Goal: Information Seeking & Learning: Learn about a topic

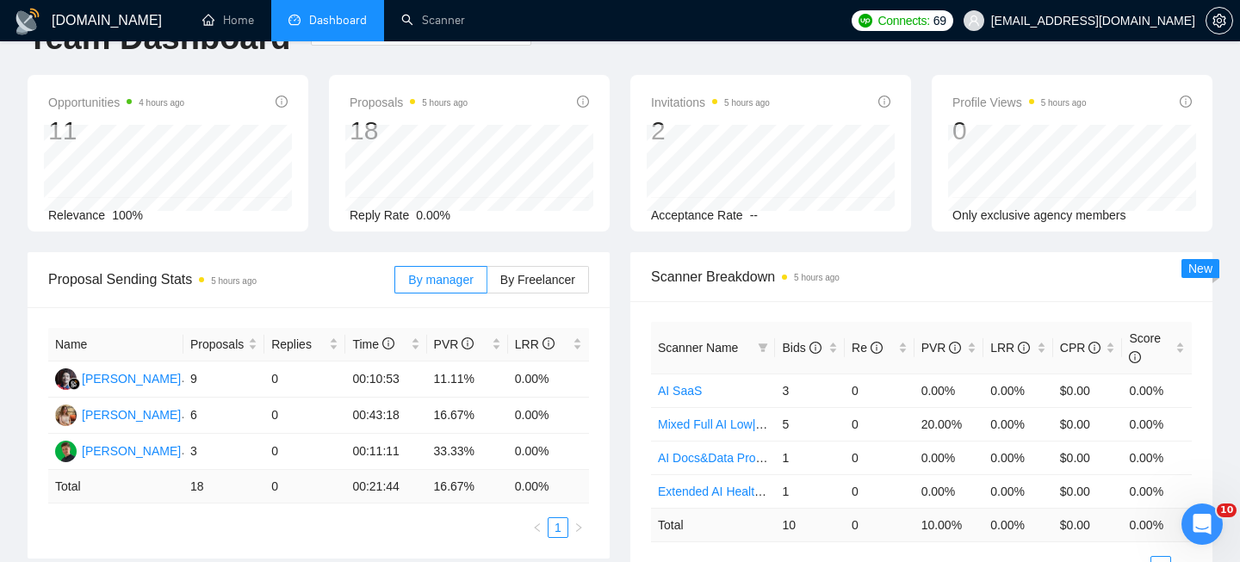
scroll to position [102, 0]
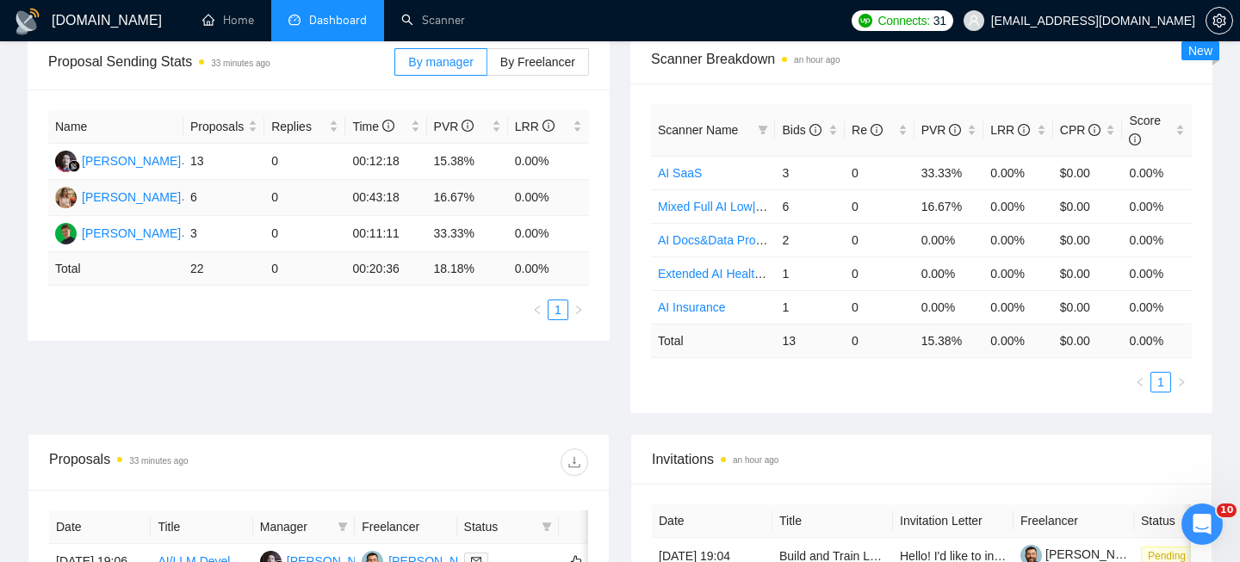
scroll to position [499, 0]
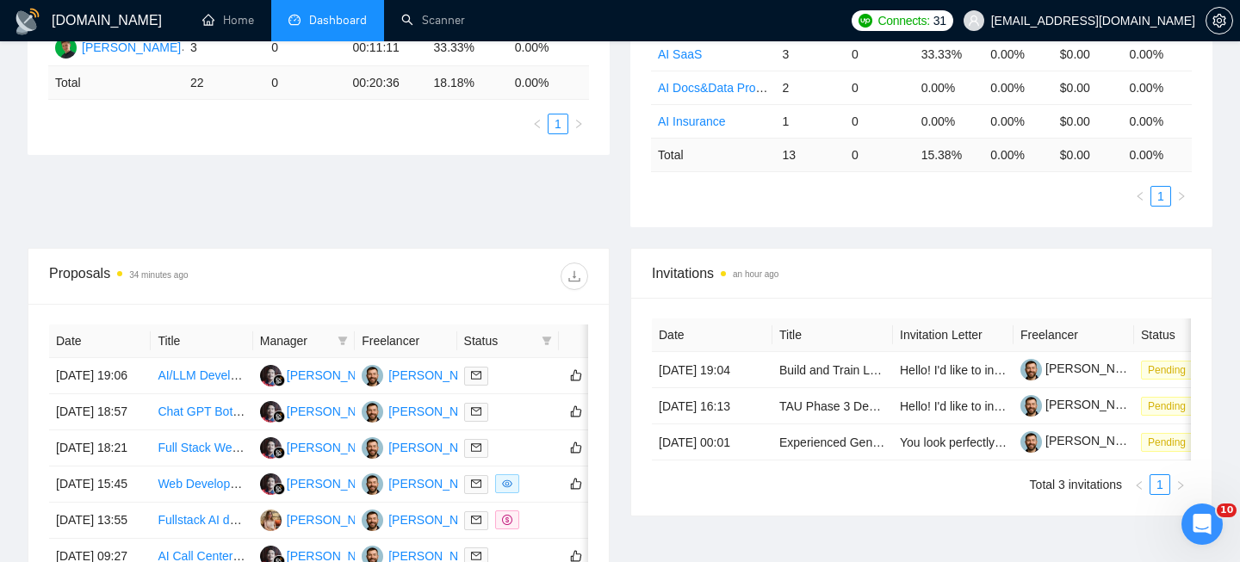
scroll to position [407, 0]
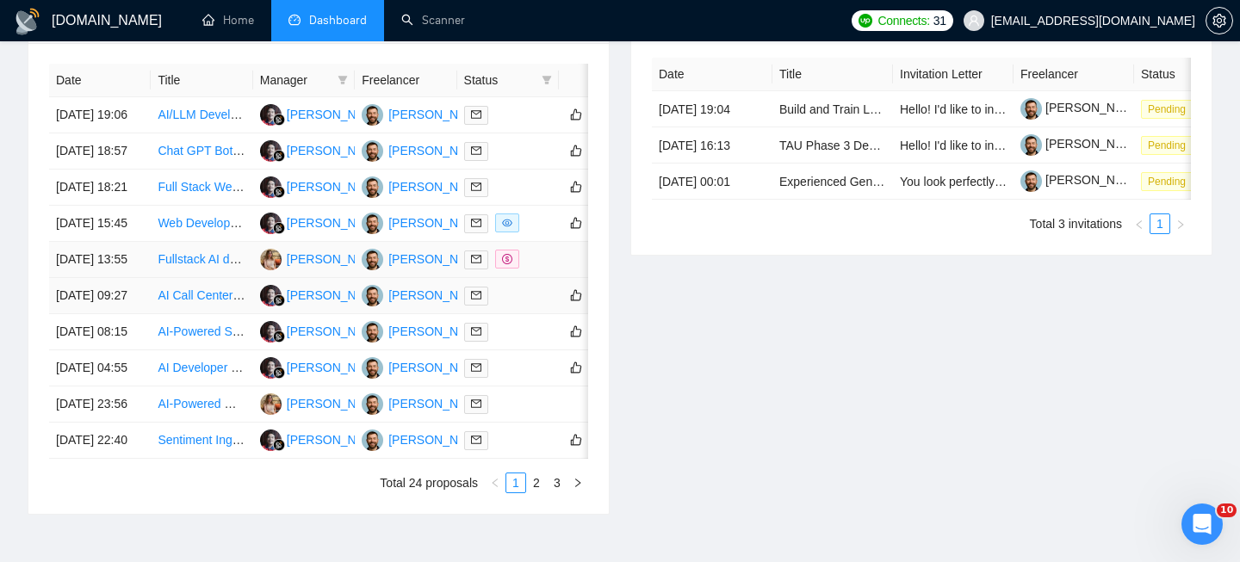
scroll to position [686, 0]
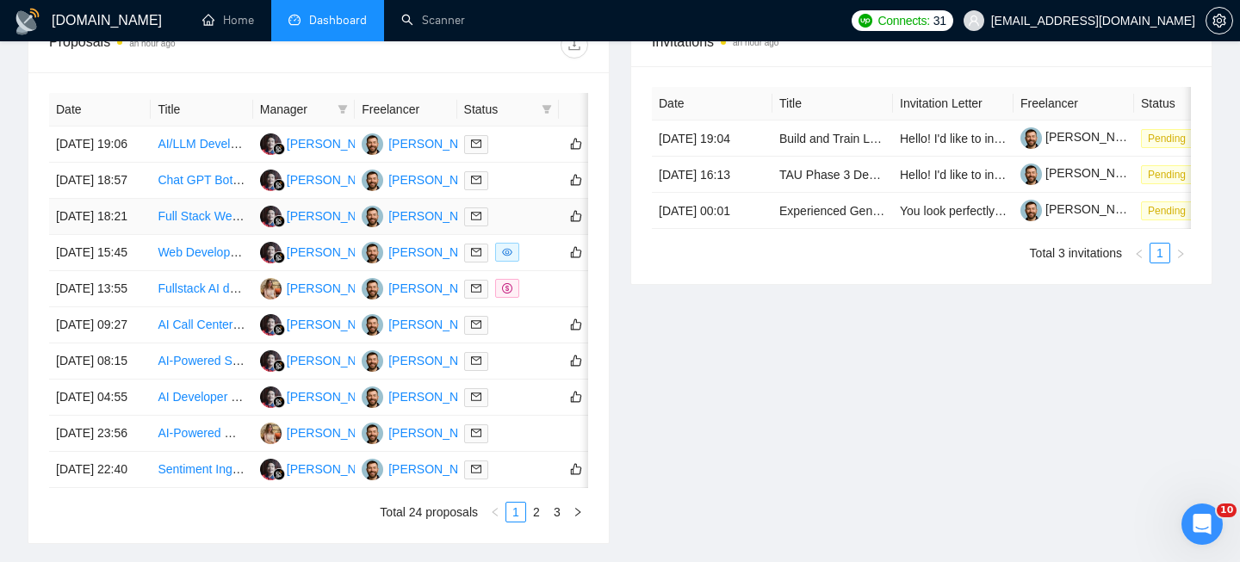
click at [136, 235] on td "[DATE] 18:21" at bounding box center [100, 217] width 102 height 36
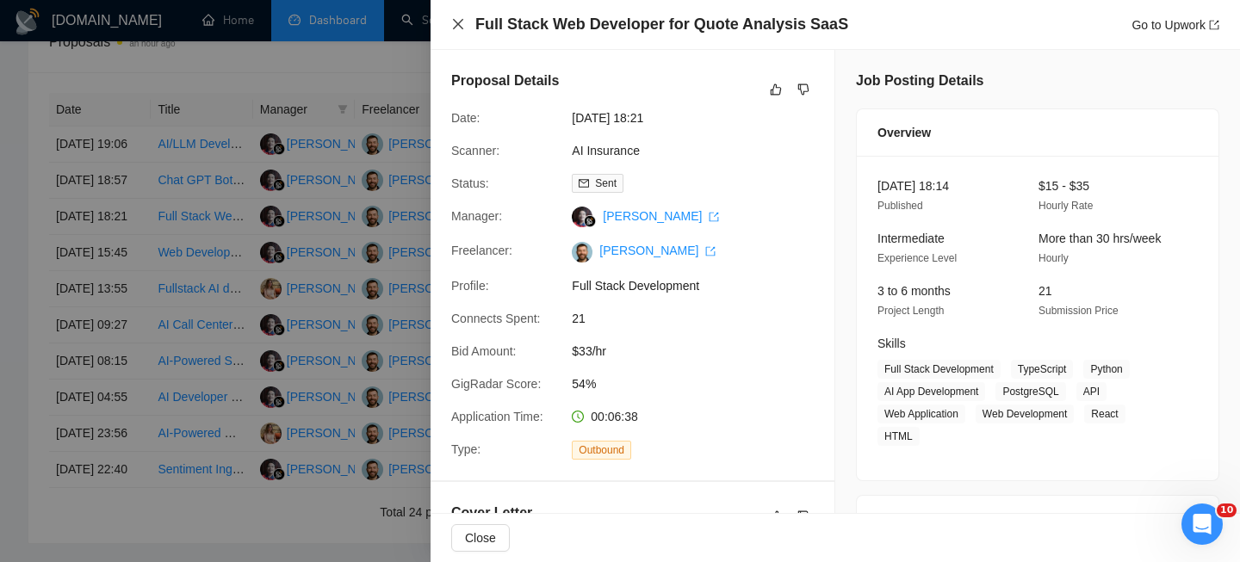
click at [451, 26] on icon "close" at bounding box center [458, 24] width 14 height 14
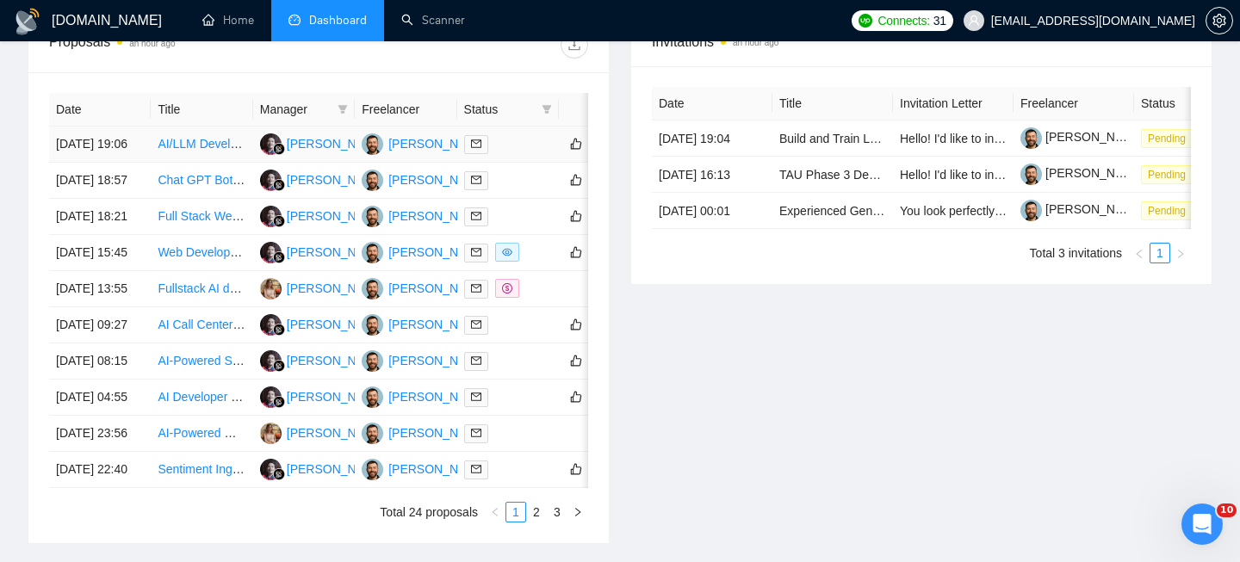
click at [166, 163] on td "AI/LLM Developer Needed for Conversational Assistant Enhancement" at bounding box center [202, 145] width 102 height 36
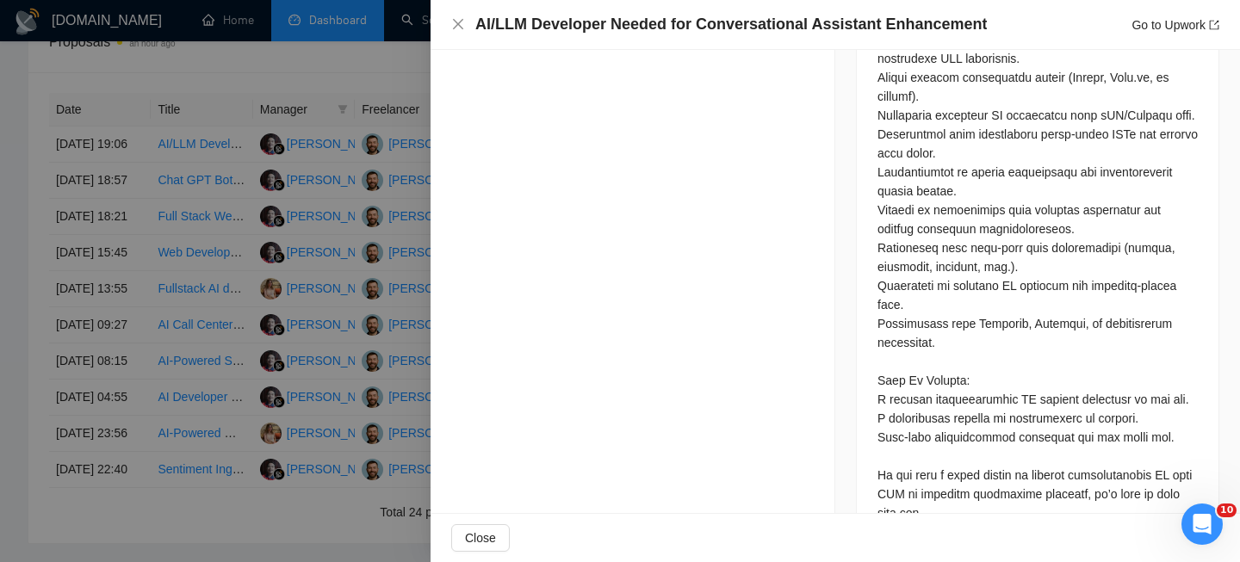
scroll to position [1430, 0]
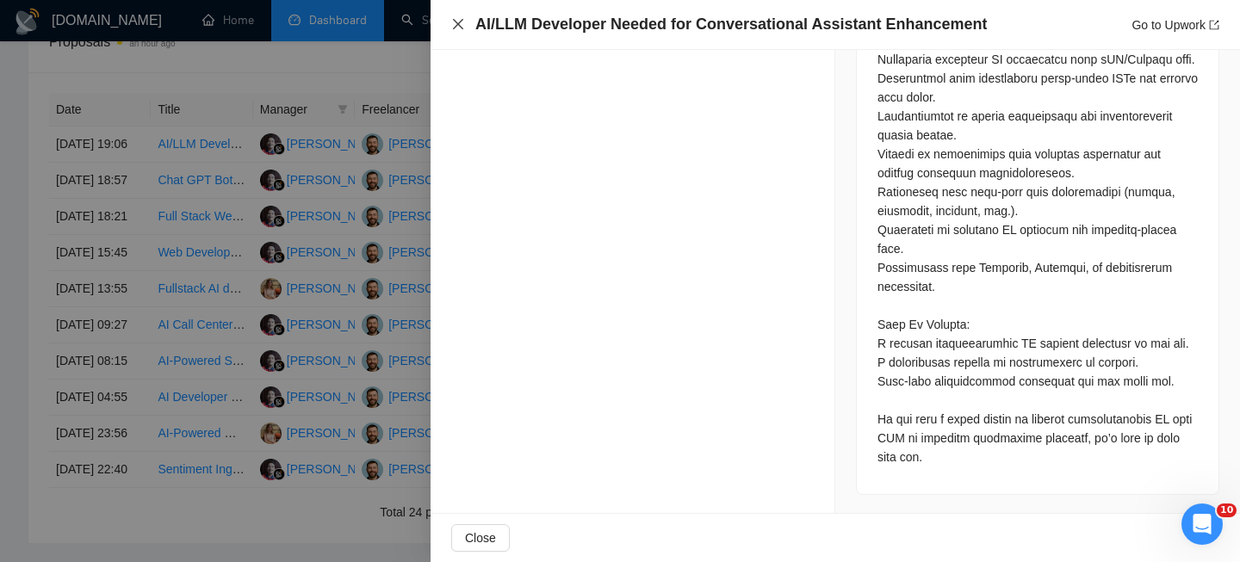
click at [459, 30] on icon "close" at bounding box center [458, 24] width 14 height 14
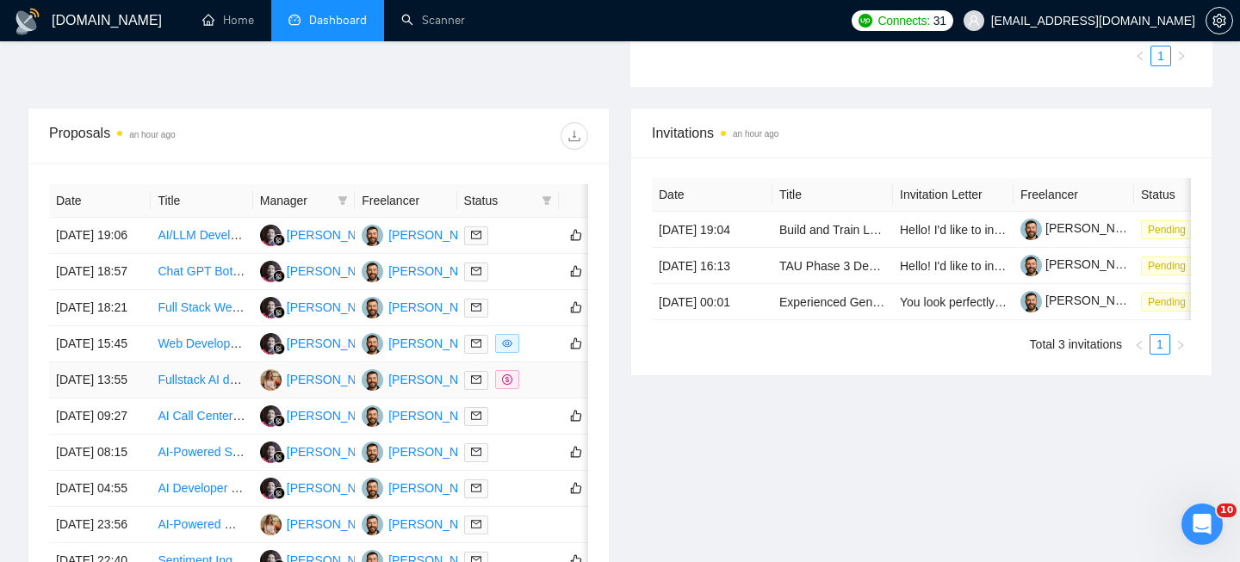
scroll to position [324, 0]
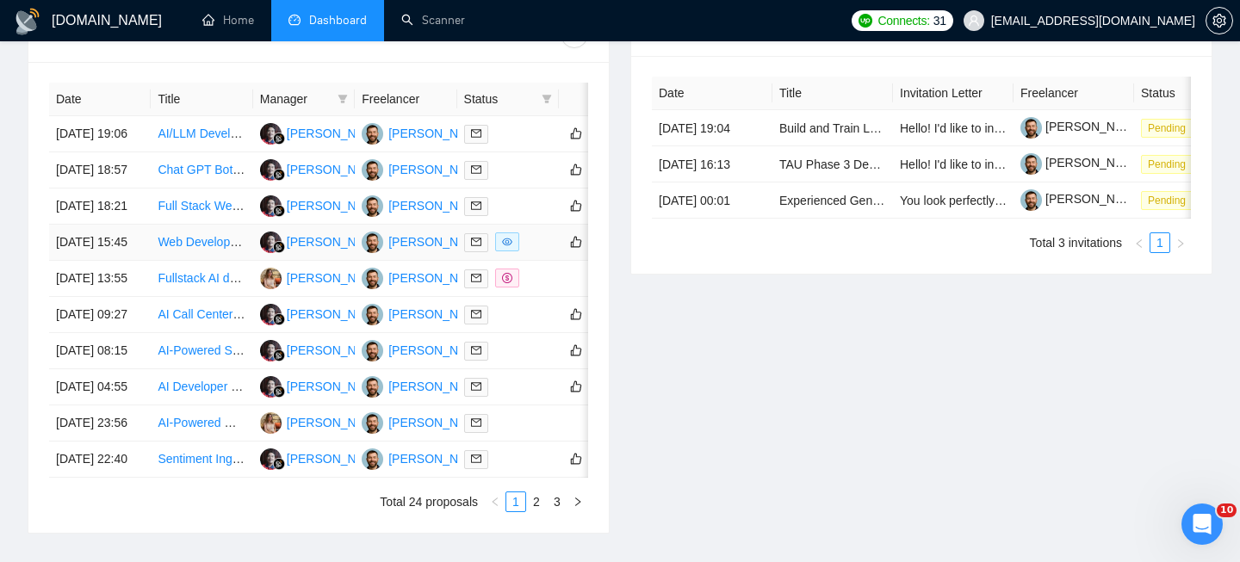
scroll to position [780, 0]
